Goal: Information Seeking & Learning: Learn about a topic

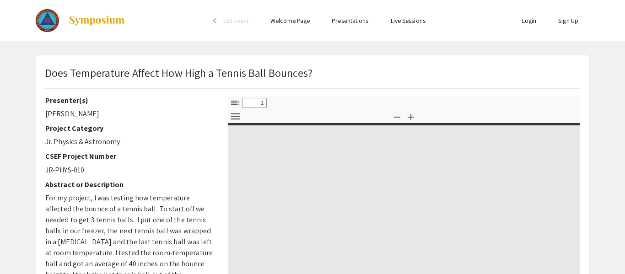
select select "custom"
type input "0"
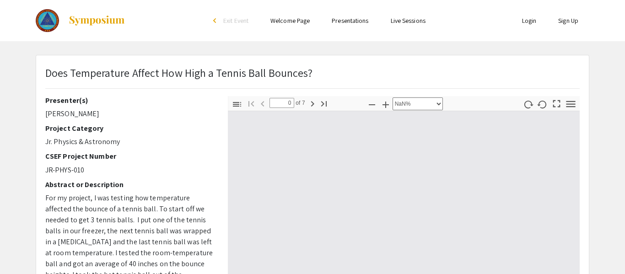
select select "auto"
type input "1"
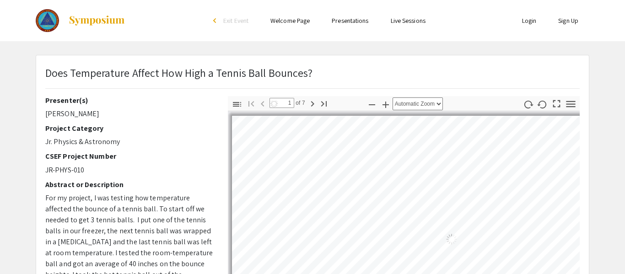
select select "auto"
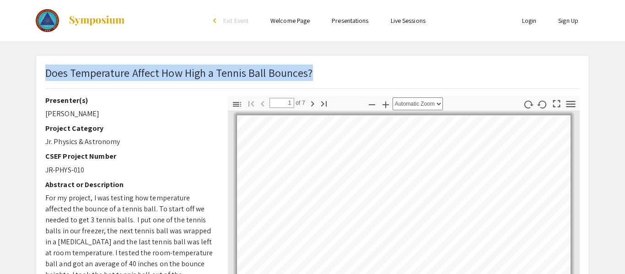
drag, startPoint x: 308, startPoint y: 72, endPoint x: 45, endPoint y: 69, distance: 263.2
click at [45, 69] on p "Does Temperature Affect How High a Tennis Ball Bounces?" at bounding box center [179, 73] width 268 height 16
copy p "Does Temperature Affect How High a Tennis Ball Bounces?"
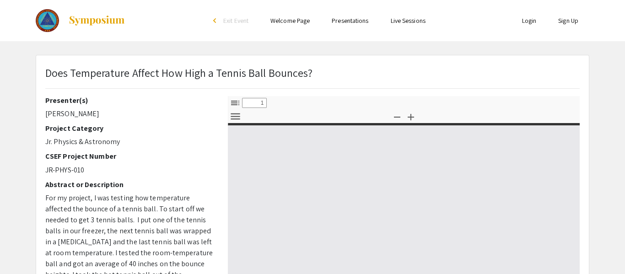
select select "custom"
type input "0"
select select "custom"
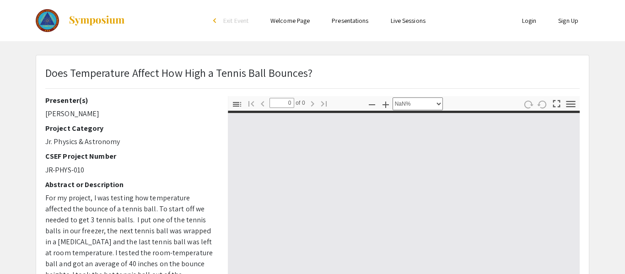
type input "1"
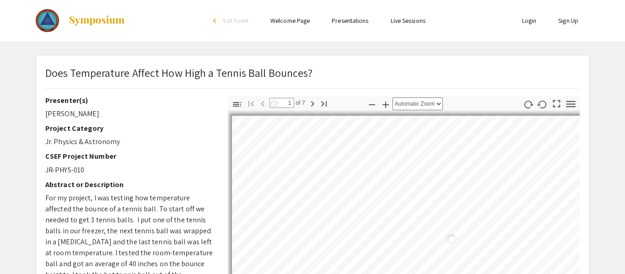
select select "auto"
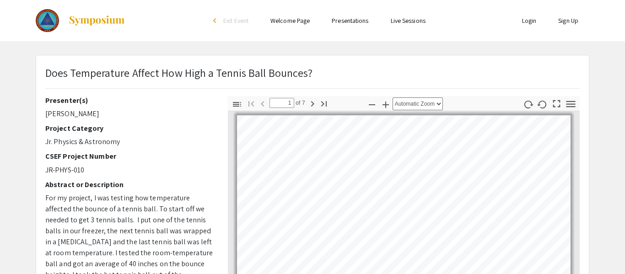
click at [294, 22] on link "Welcome Page" at bounding box center [289, 20] width 39 height 8
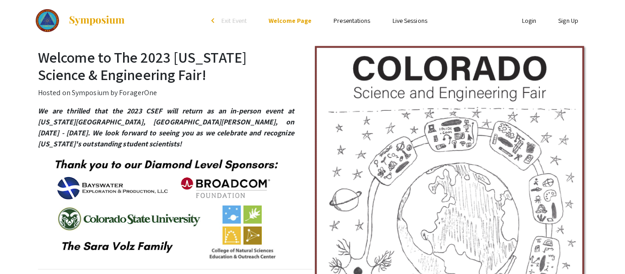
click at [213, 21] on div "arrow_back_ios" at bounding box center [213, 20] width 5 height 5
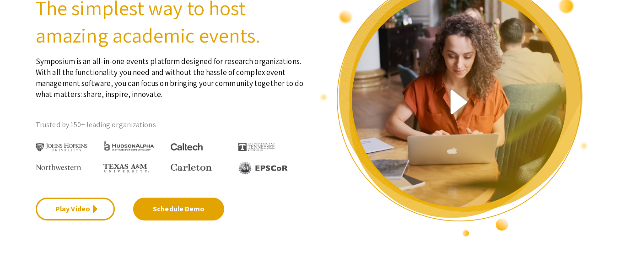
scroll to position [84, 0]
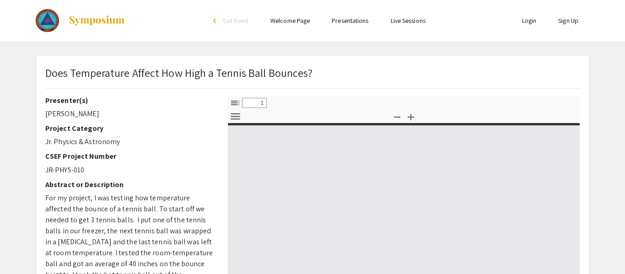
select select "custom"
type input "0"
select select "custom"
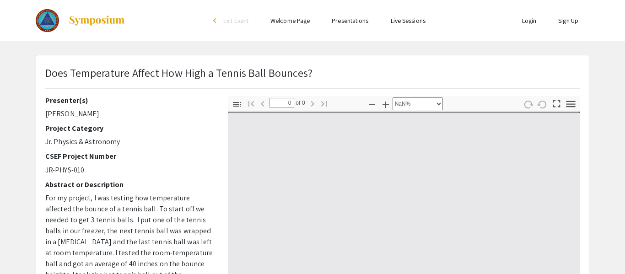
type input "1"
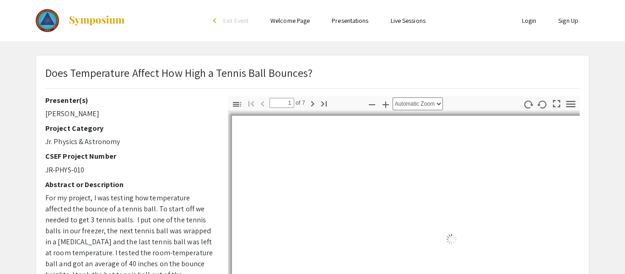
select select "auto"
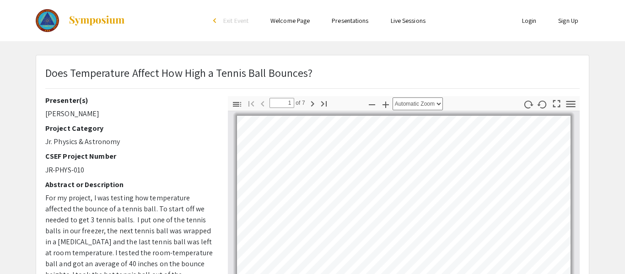
scroll to position [0, 0]
